Goal: Information Seeking & Learning: Find specific fact

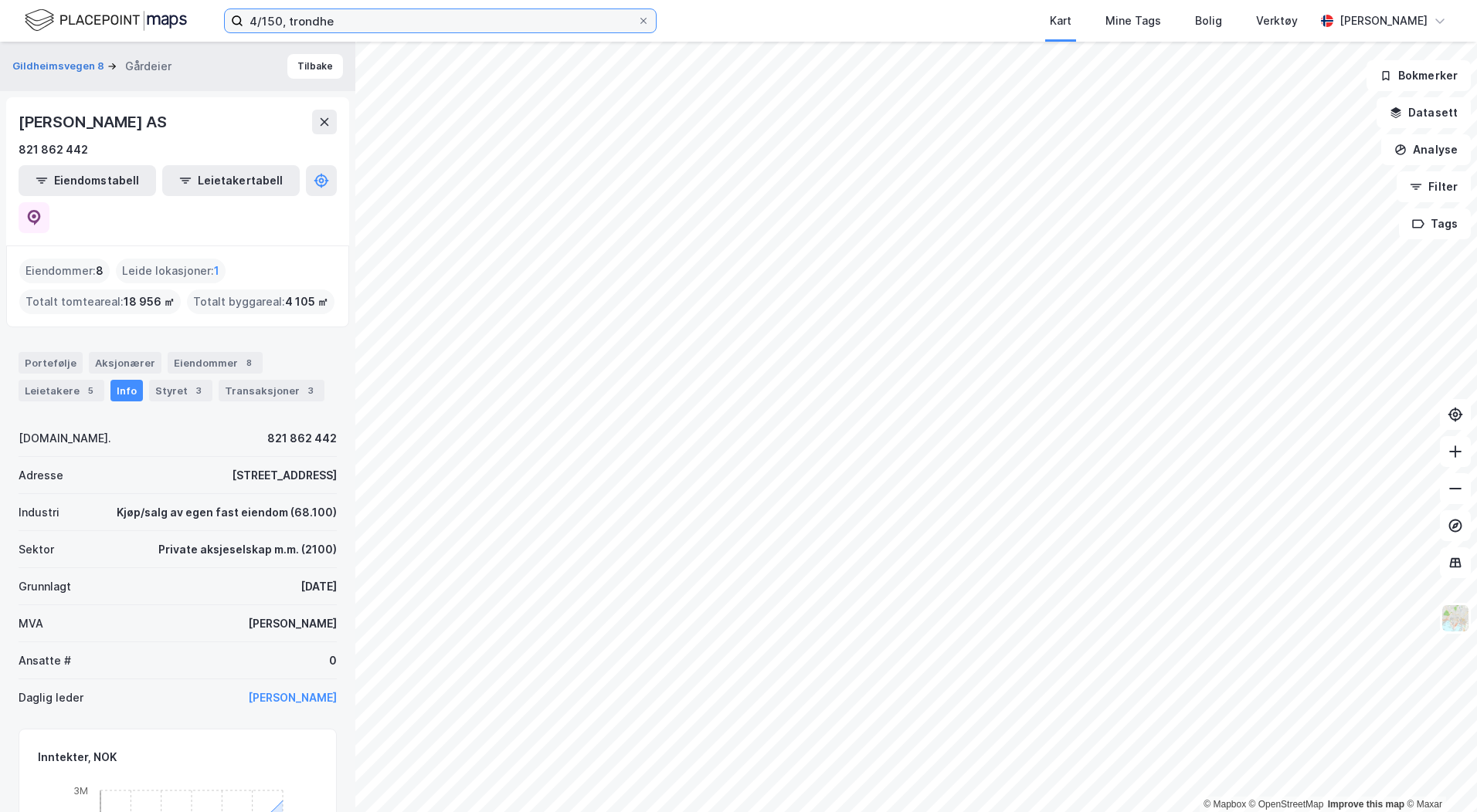
click at [294, 19] on input "4/150, trondhe" at bounding box center [440, 21] width 394 height 23
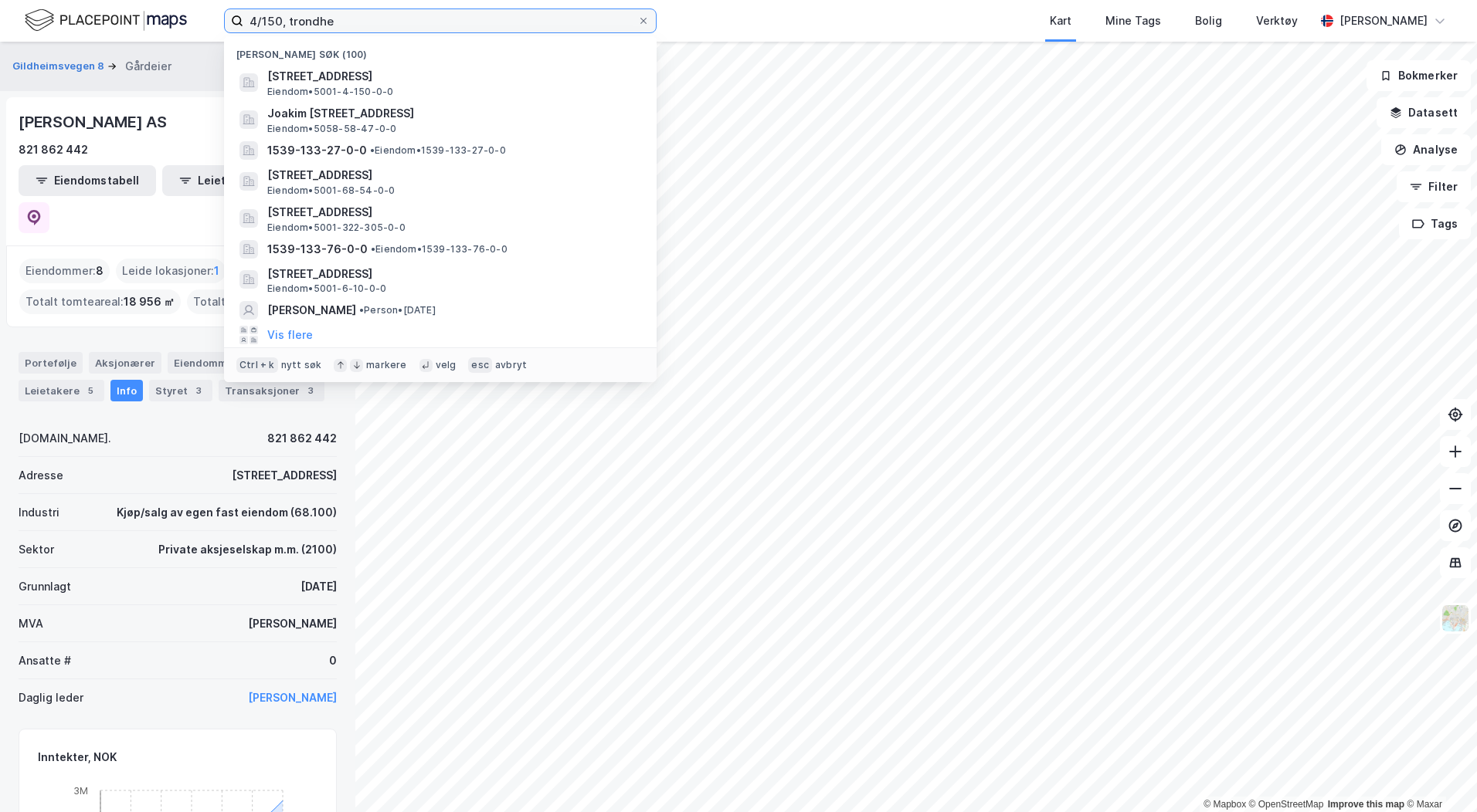
click at [294, 19] on input "4/150, trondhe" at bounding box center [440, 21] width 394 height 23
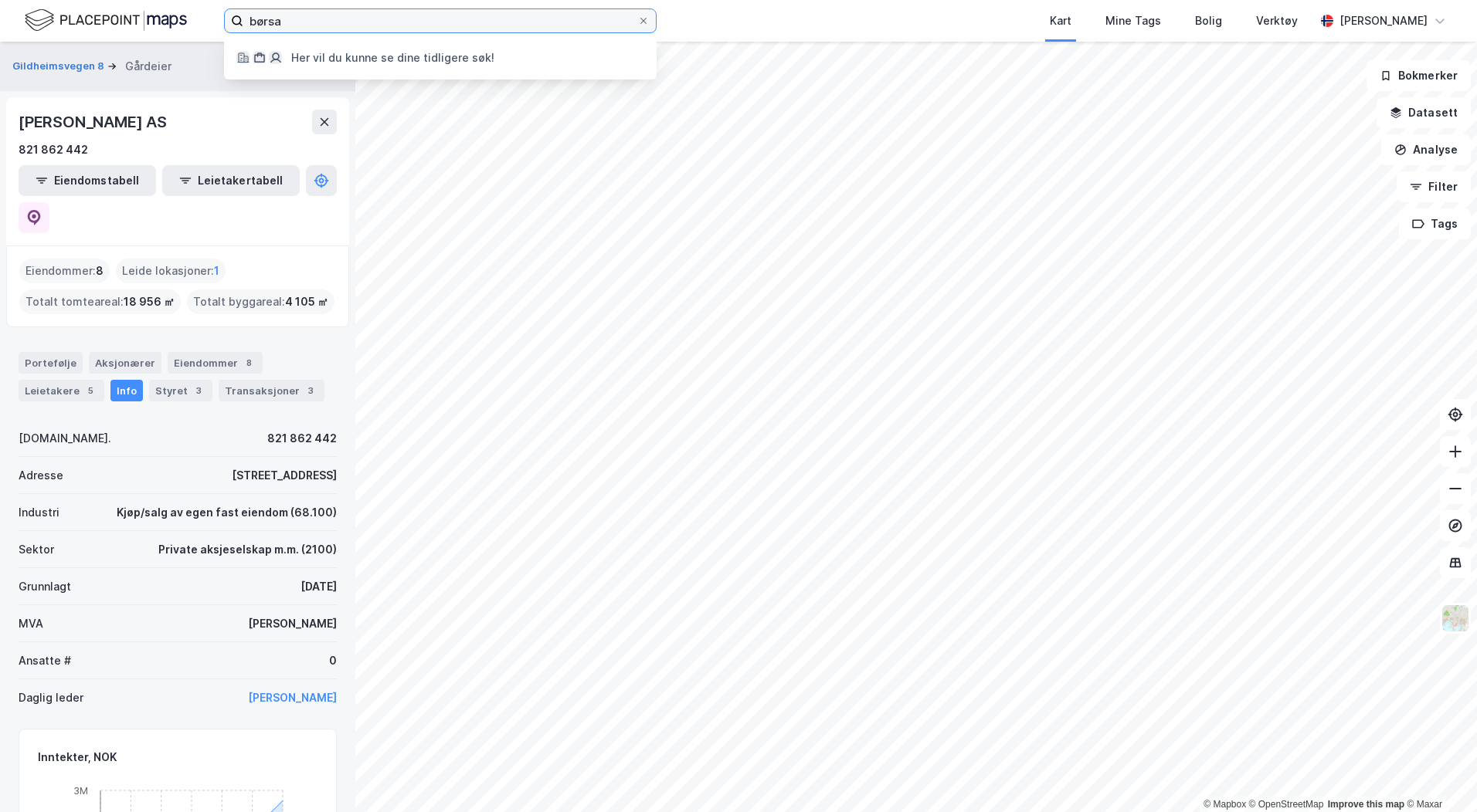
type input "børsa"
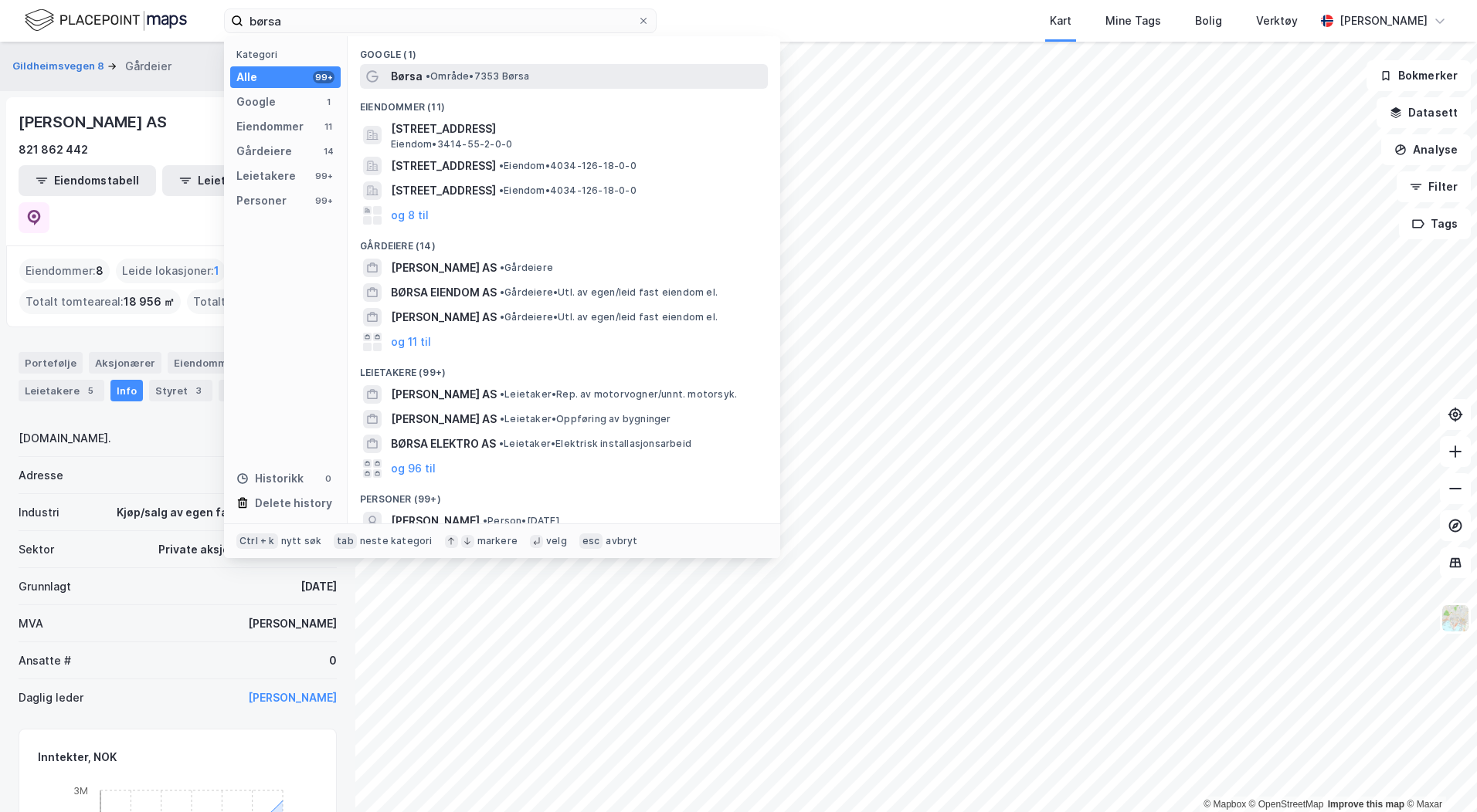
click at [378, 79] on icon at bounding box center [371, 76] width 11 height 11
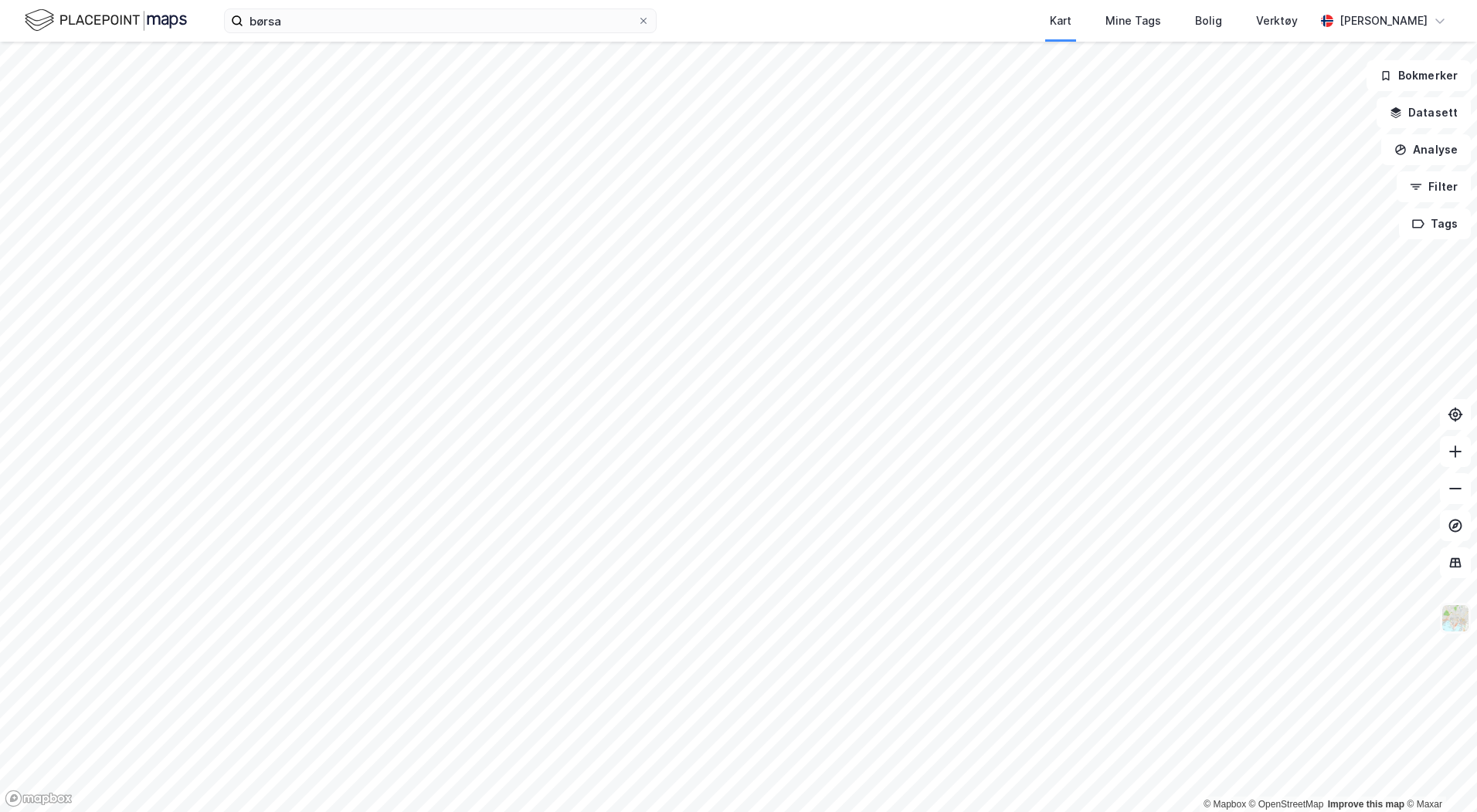
click at [1451, 619] on img at bounding box center [1455, 618] width 30 height 30
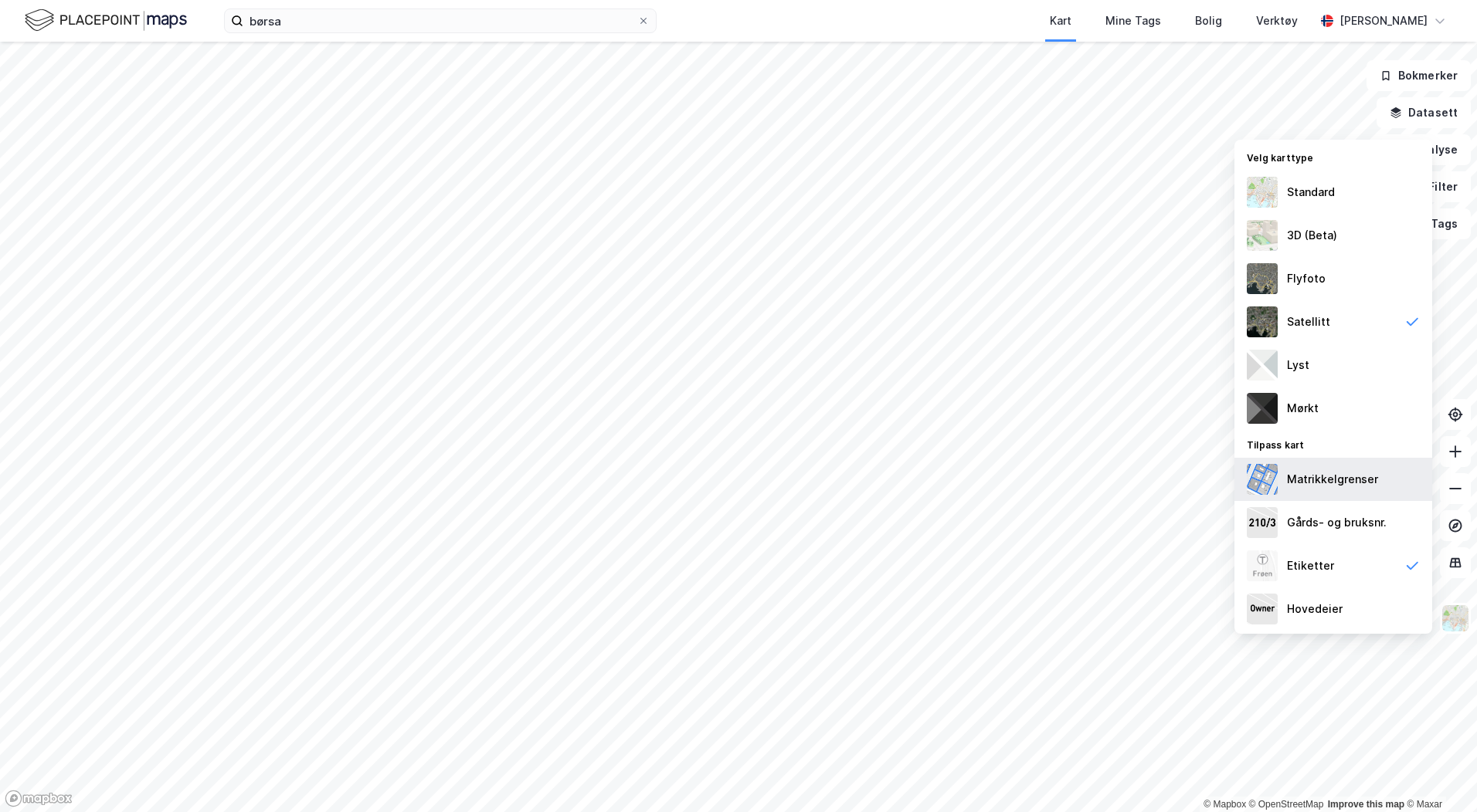
click at [1343, 475] on div "Matrikkelgrenser" at bounding box center [1332, 479] width 91 height 18
drag, startPoint x: 1343, startPoint y: 476, endPoint x: 1347, endPoint y: 517, distance: 41.2
click at [1347, 517] on div "Gårds- og bruksnr." at bounding box center [1336, 522] width 100 height 18
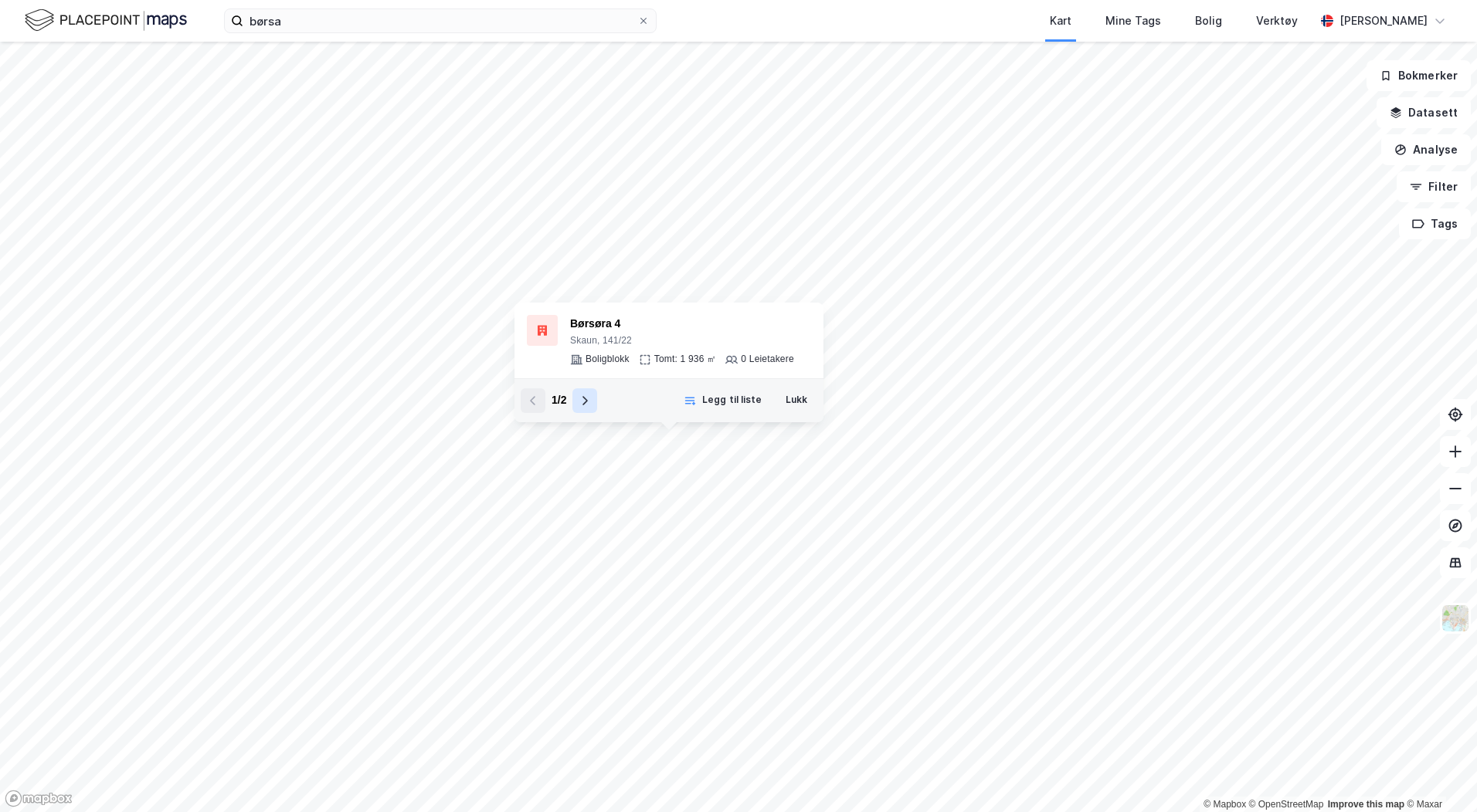
click at [587, 401] on icon at bounding box center [586, 401] width 6 height 10
click at [583, 315] on div "5029-141-32-0-0" at bounding box center [672, 324] width 205 height 18
